Goal: Find specific fact: Find specific fact

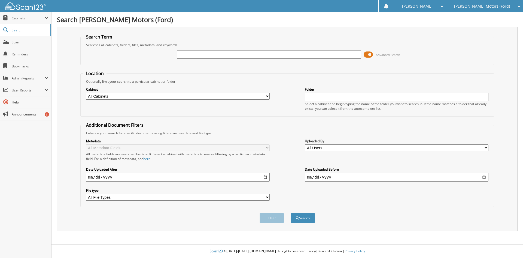
drag, startPoint x: 191, startPoint y: 56, endPoint x: 190, endPoint y: 52, distance: 3.6
click at [191, 56] on input "text" at bounding box center [269, 54] width 184 height 8
type input "hf7721"
click at [291, 213] on button "Search" at bounding box center [303, 218] width 25 height 10
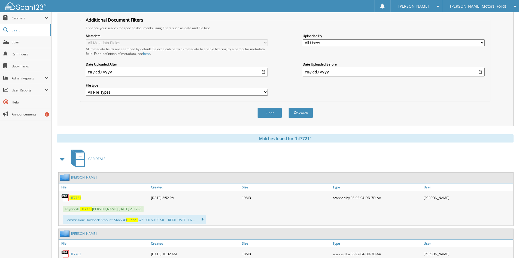
scroll to position [109, 0]
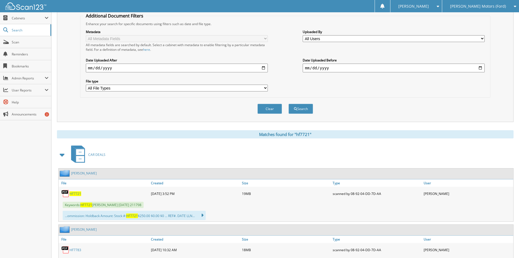
click at [72, 194] on span "HF7721" at bounding box center [76, 193] width 12 height 5
